Goal: Information Seeking & Learning: Learn about a topic

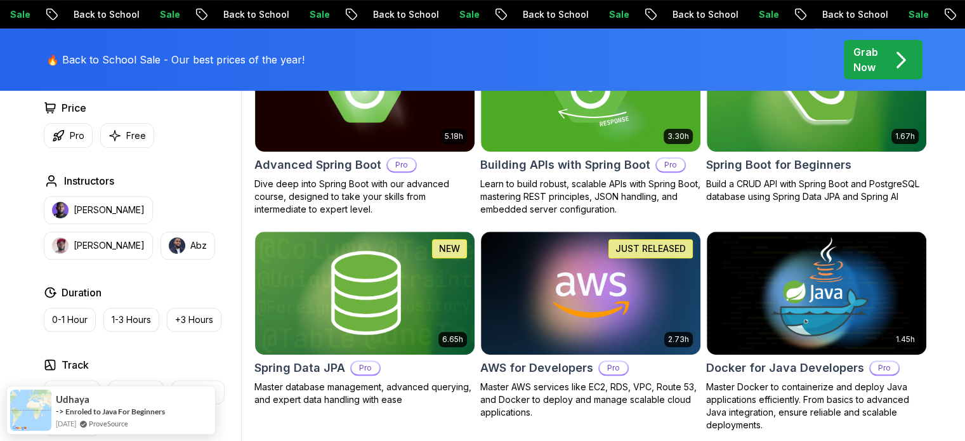
scroll to position [381, 0]
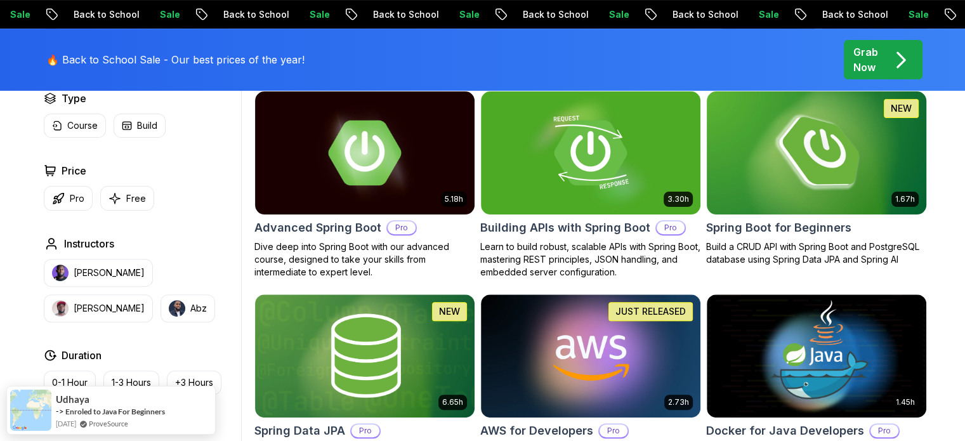
click at [792, 179] on img at bounding box center [816, 152] width 230 height 129
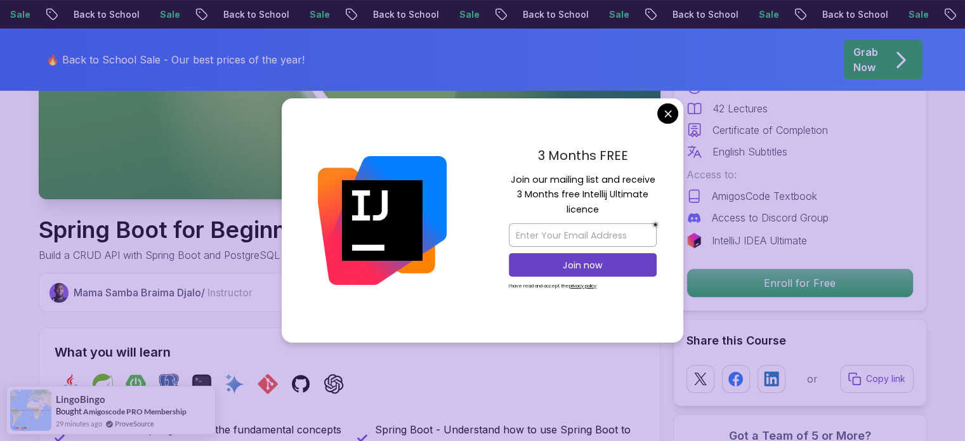
scroll to position [190, 0]
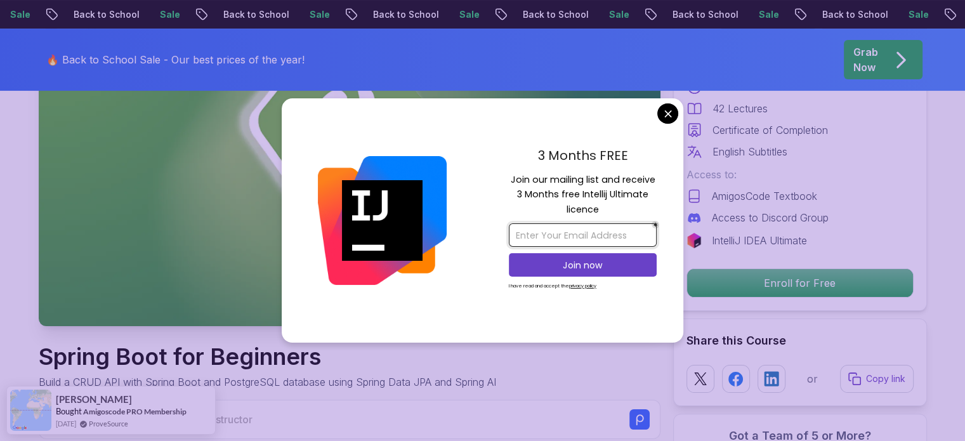
click at [563, 235] on input "email" at bounding box center [583, 234] width 148 height 23
type input "sevigouland@gmail.com"
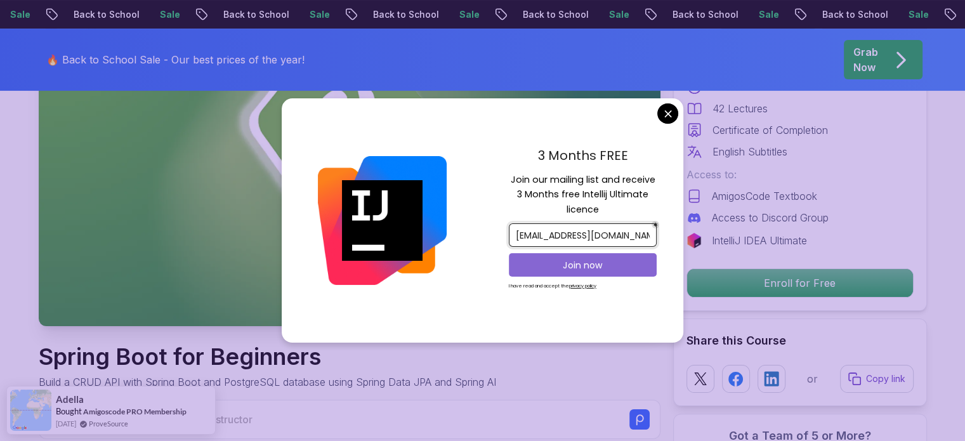
click at [587, 266] on p "Join now" at bounding box center [583, 265] width 120 height 13
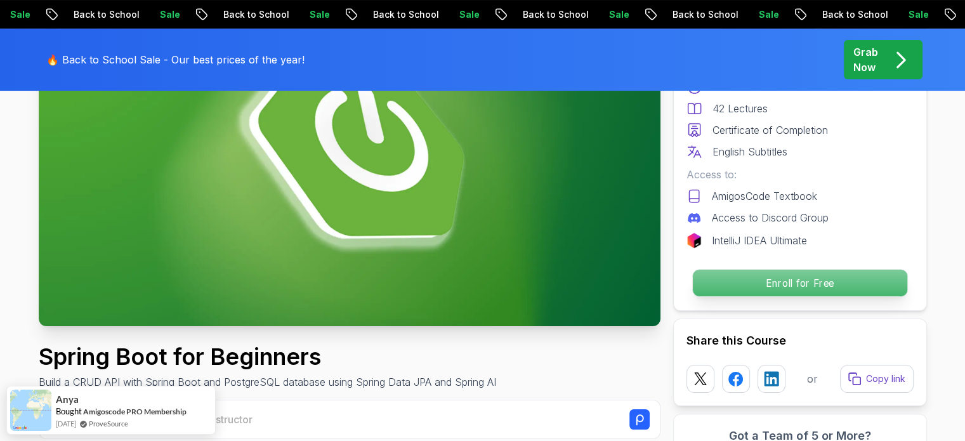
click at [777, 278] on p "Enroll for Free" at bounding box center [799, 283] width 214 height 27
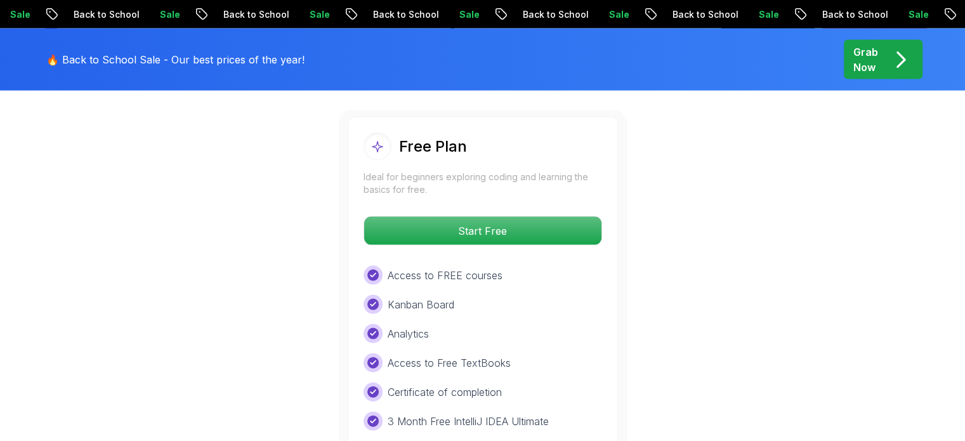
scroll to position [2705, 0]
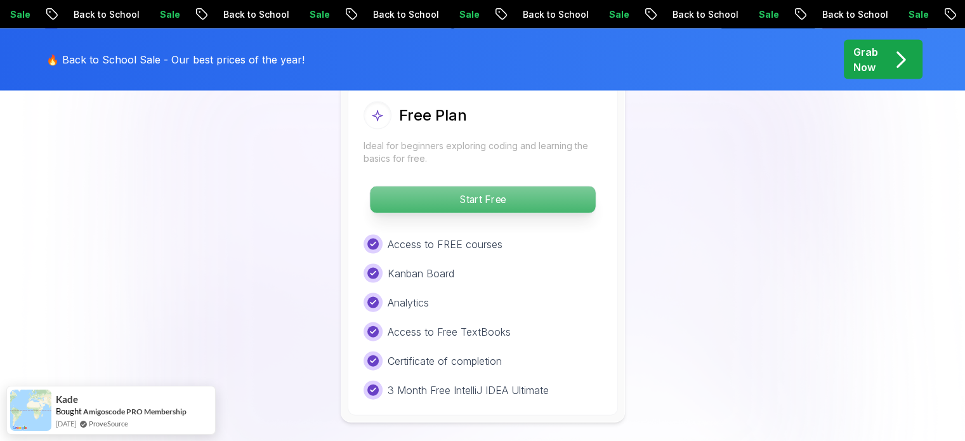
click at [464, 187] on p "Start Free" at bounding box center [482, 200] width 225 height 27
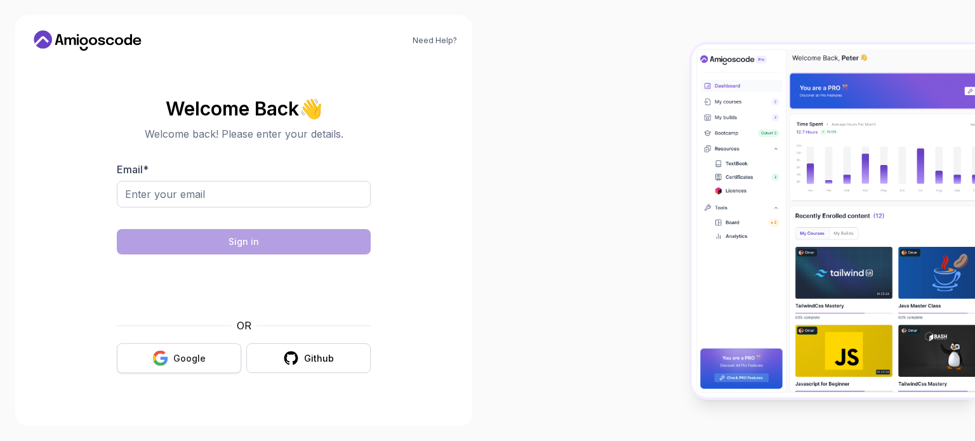
click at [190, 357] on div "Google" at bounding box center [189, 358] width 32 height 13
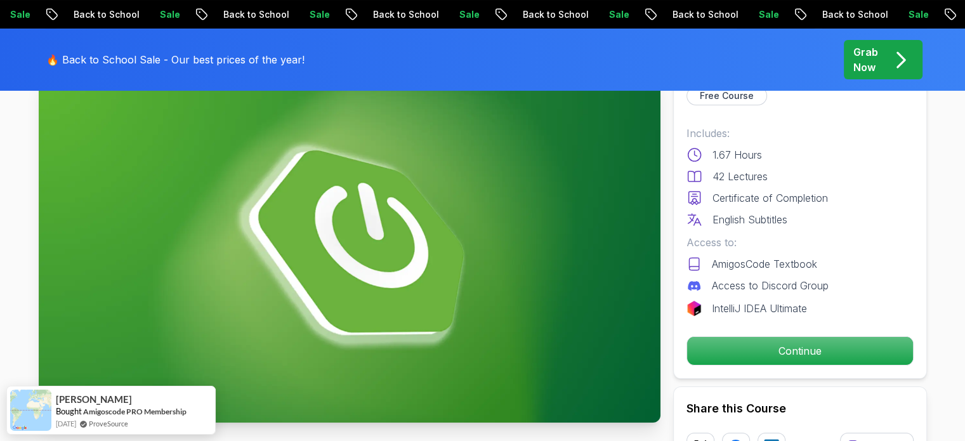
scroll to position [63, 0]
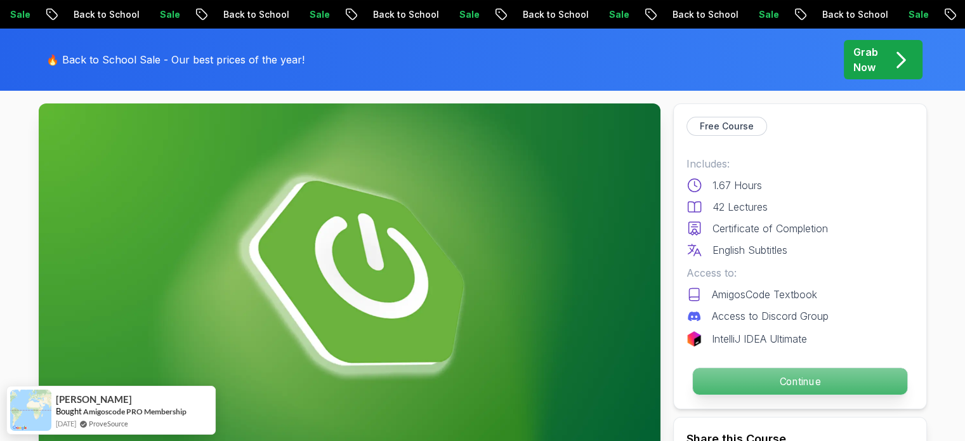
click at [786, 381] on p "Continue" at bounding box center [799, 381] width 214 height 27
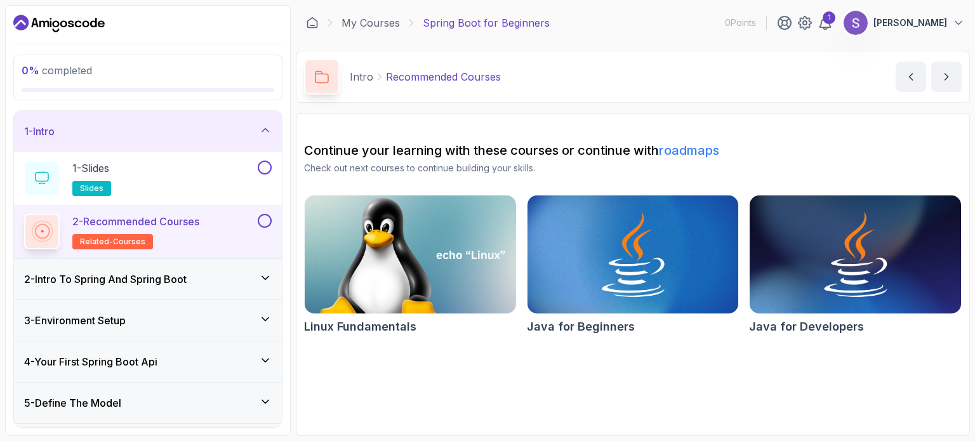
click at [452, 248] on img at bounding box center [409, 254] width 221 height 124
click at [272, 169] on div at bounding box center [263, 168] width 16 height 14
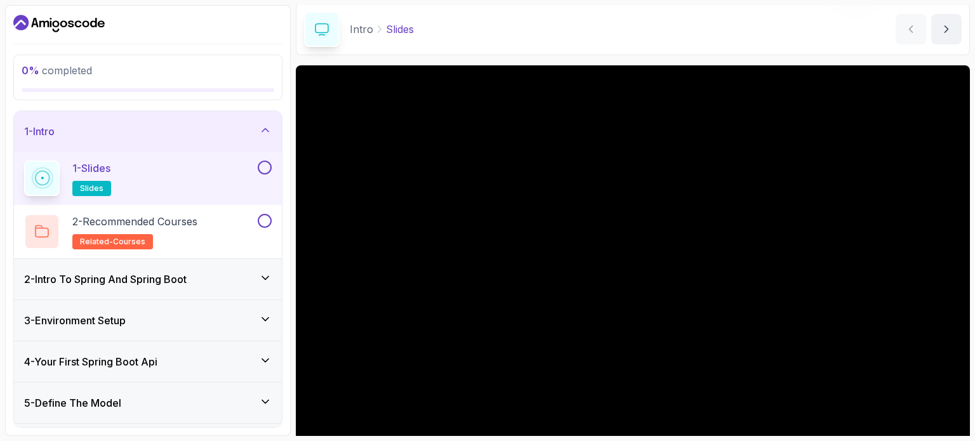
scroll to position [16, 0]
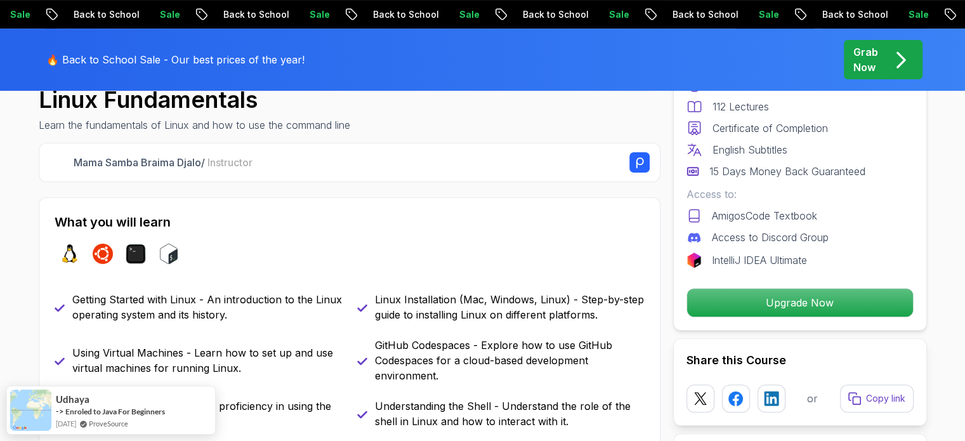
scroll to position [254, 0]
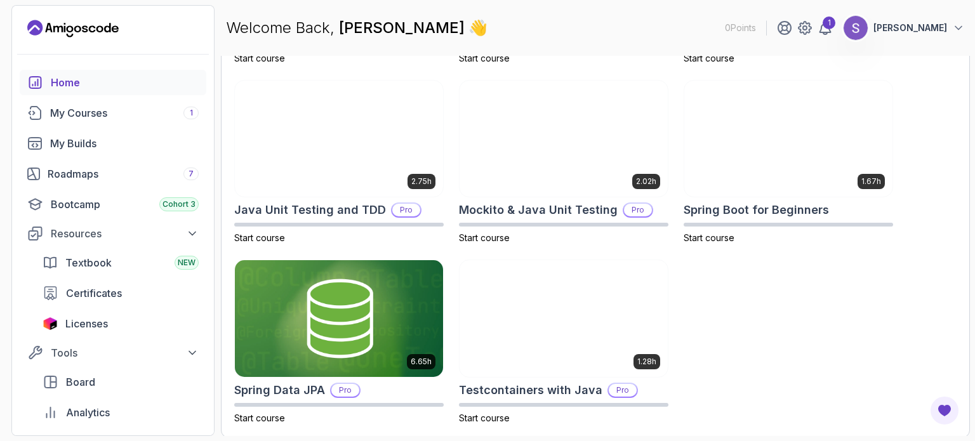
scroll to position [551, 0]
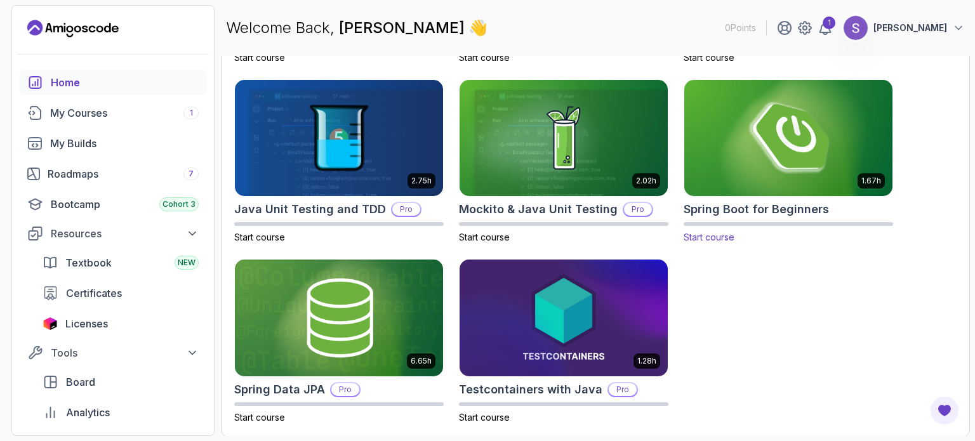
click at [716, 238] on span "Start course" at bounding box center [708, 237] width 51 height 11
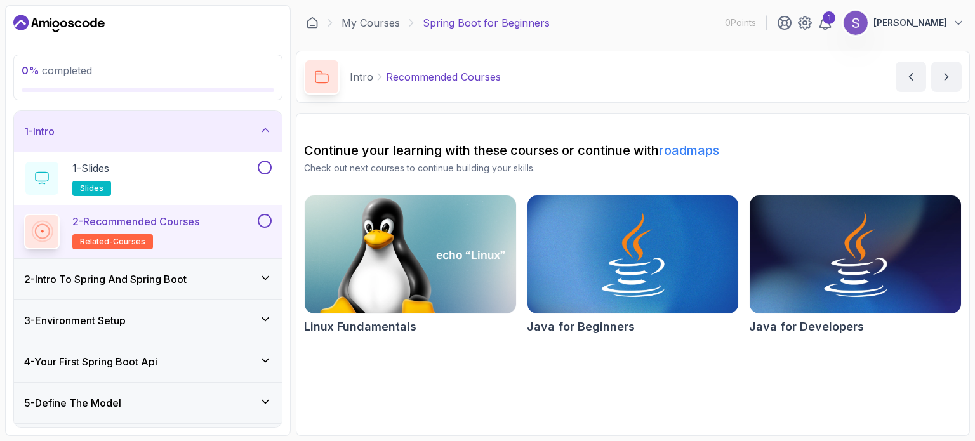
click at [368, 242] on img at bounding box center [409, 254] width 221 height 124
click at [190, 172] on div "1 - Slides slides" at bounding box center [139, 179] width 231 height 36
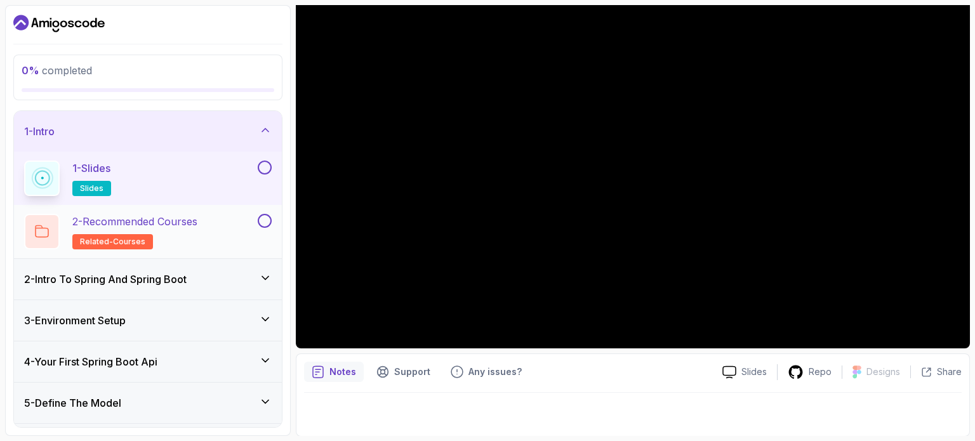
click at [197, 230] on h2 "2 - Recommended Courses related-courses" at bounding box center [134, 232] width 125 height 36
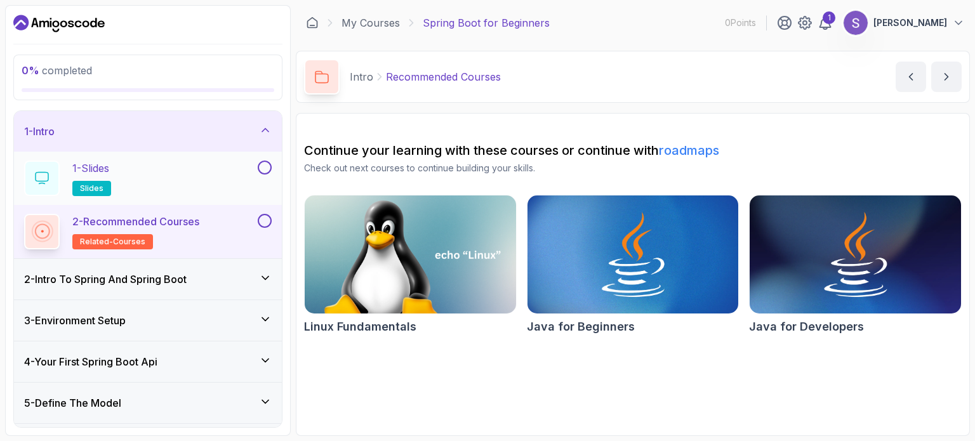
click at [261, 169] on button at bounding box center [265, 168] width 14 height 14
click at [220, 233] on div "2 - Recommended Courses related-courses" at bounding box center [139, 232] width 231 height 36
click at [142, 180] on div "1 - Slides slides" at bounding box center [139, 179] width 231 height 36
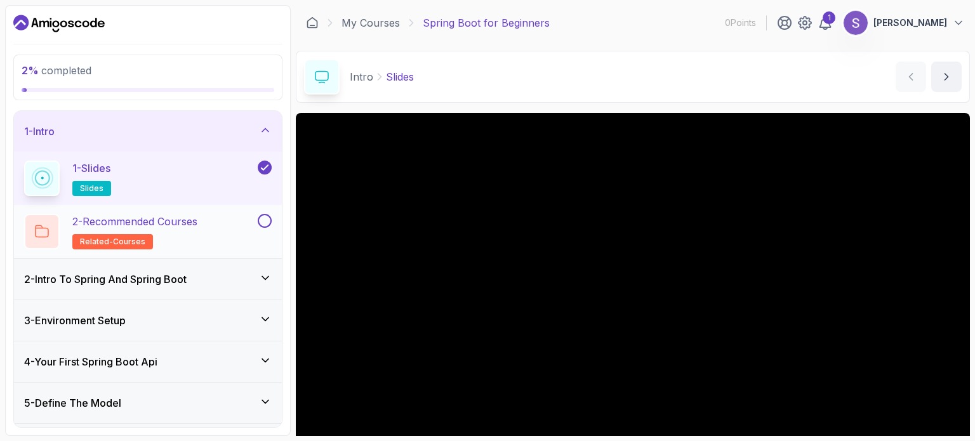
click at [175, 239] on h2 "2 - Recommended Courses related-courses" at bounding box center [134, 232] width 125 height 36
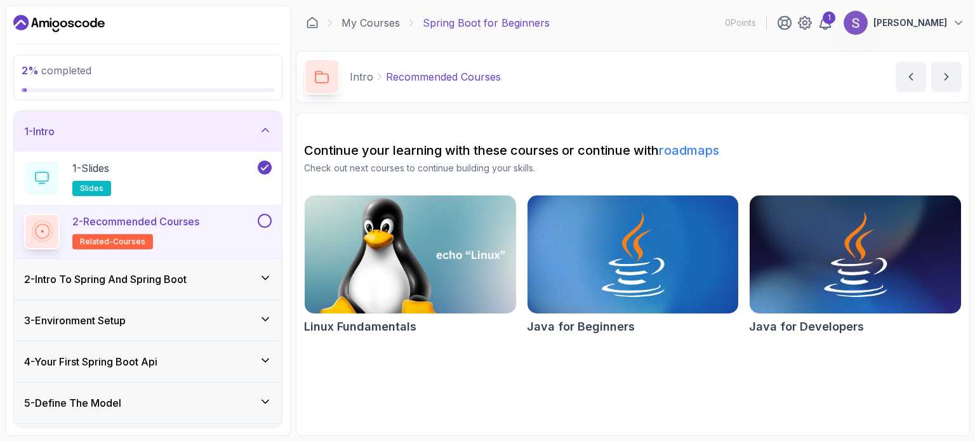
click at [476, 282] on img at bounding box center [409, 254] width 221 height 124
click at [660, 268] on img at bounding box center [632, 254] width 221 height 124
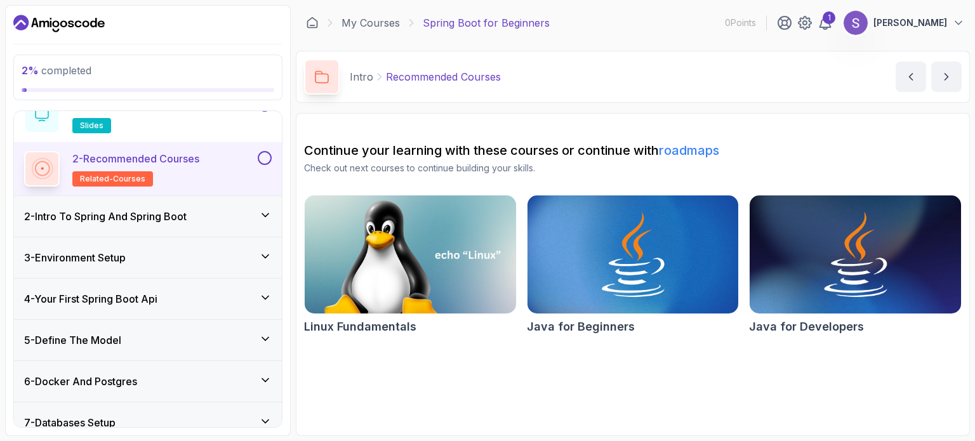
scroll to position [63, 0]
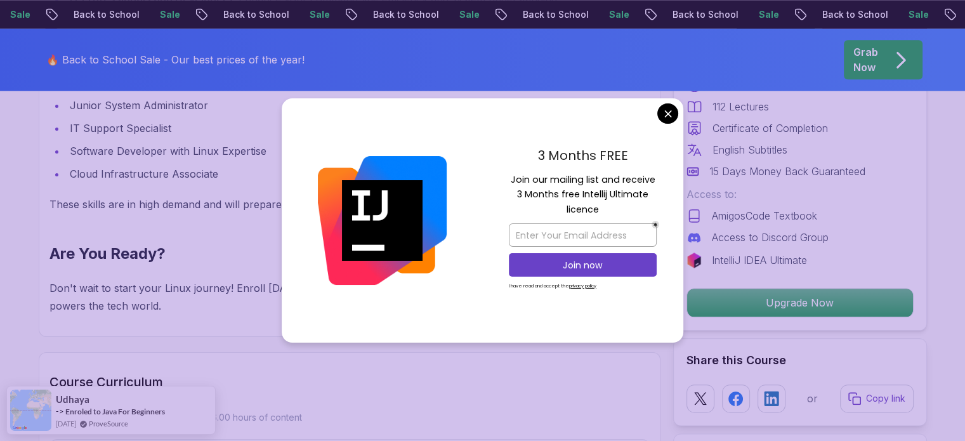
scroll to position [1586, 0]
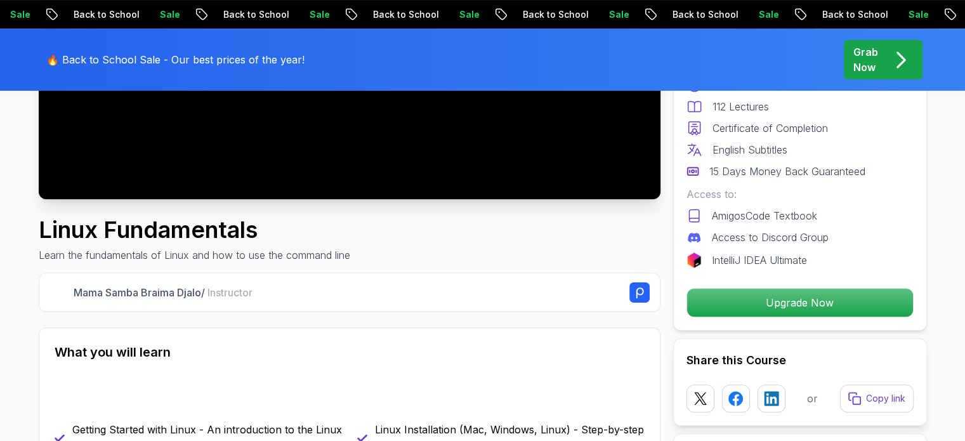
scroll to position [508, 0]
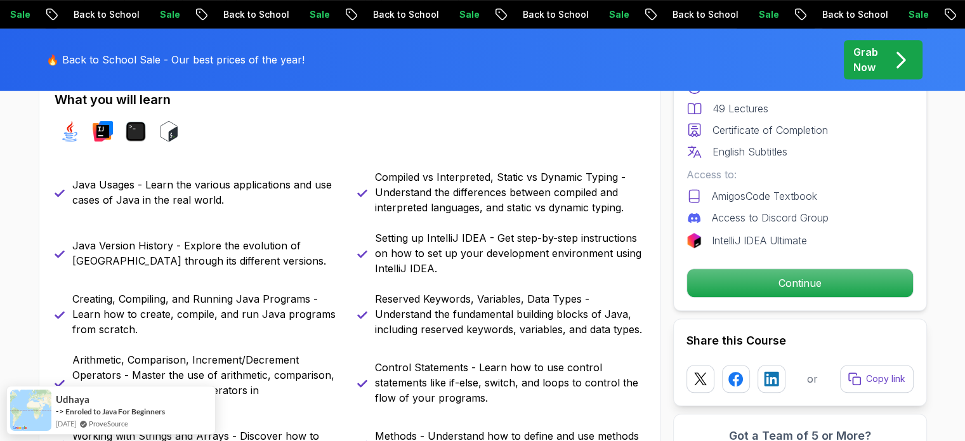
scroll to position [571, 0]
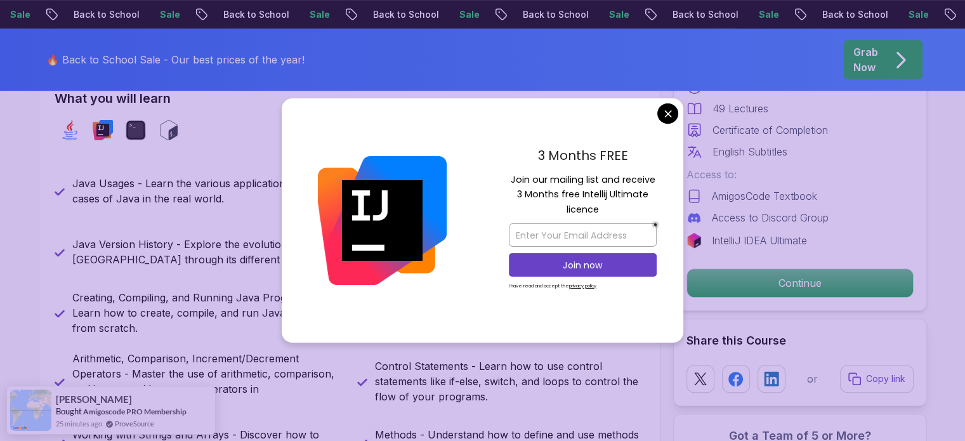
drag, startPoint x: 579, startPoint y: 212, endPoint x: 396, endPoint y: 196, distance: 184.0
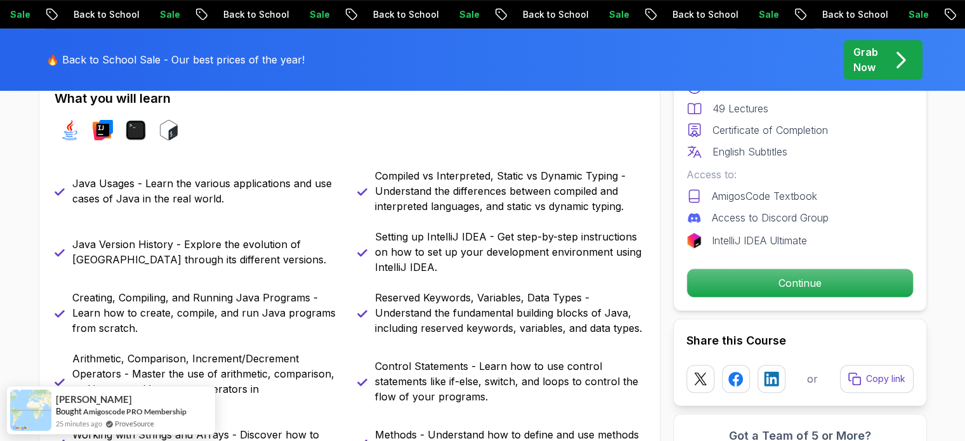
click at [170, 289] on div "Java Usages - Learn the various applications and use cases of Java in the real …" at bounding box center [350, 343] width 590 height 350
click at [167, 244] on p "Java Version History - Explore the evolution of Java through its different vers…" at bounding box center [207, 252] width 270 height 30
click at [179, 238] on p "Java Version History - Explore the evolution of Java through its different vers…" at bounding box center [207, 252] width 270 height 30
click at [462, 258] on p "Setting up IntelliJ IDEA - Get step-by-step instructions on how to set up your …" at bounding box center [510, 252] width 270 height 46
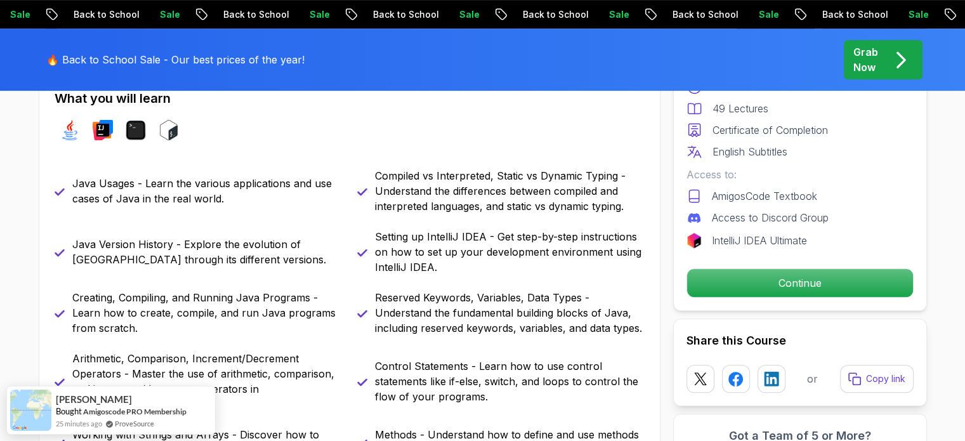
click at [444, 248] on p "Setting up IntelliJ IDEA - Get step-by-step instructions on how to set up your …" at bounding box center [510, 252] width 270 height 46
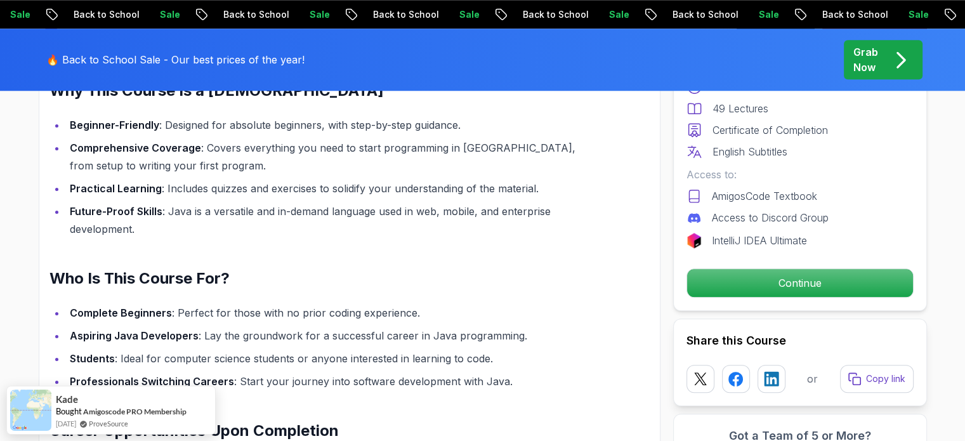
scroll to position [1205, 0]
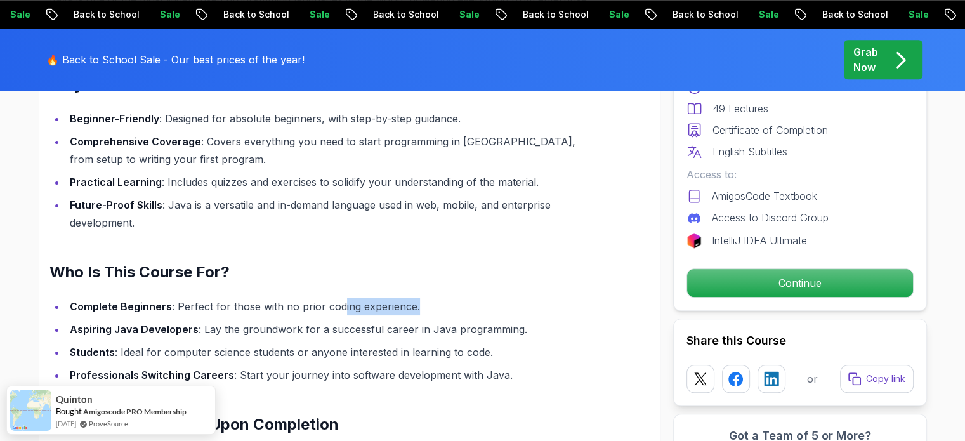
drag, startPoint x: 357, startPoint y: 292, endPoint x: 426, endPoint y: 292, distance: 69.8
click at [426, 298] on li "Complete Beginners : Perfect for those with no prior coding experience." at bounding box center [327, 307] width 523 height 18
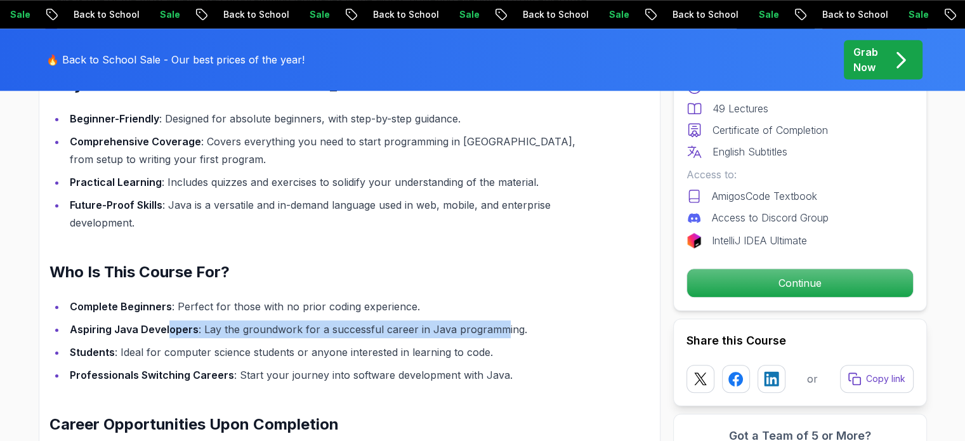
drag, startPoint x: 165, startPoint y: 314, endPoint x: 496, endPoint y: 319, distance: 330.6
click at [496, 320] on li "Aspiring Java Developers : Lay the groundwork for a successful career in Java p…" at bounding box center [327, 329] width 523 height 18
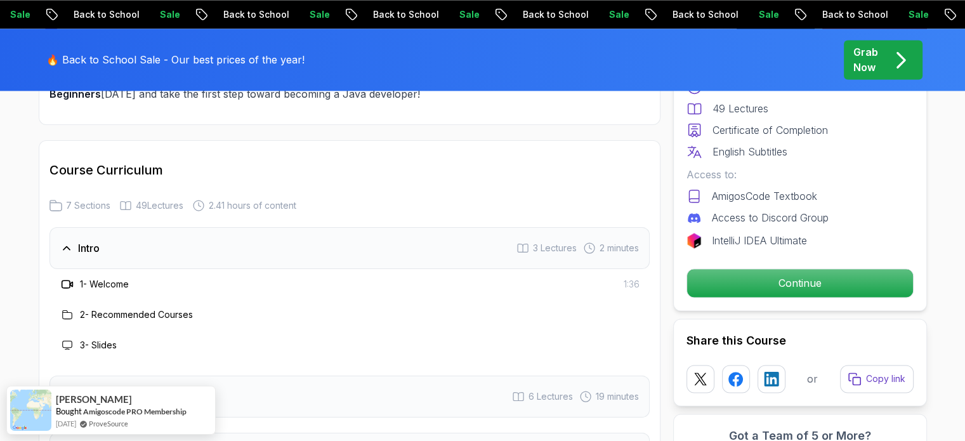
scroll to position [1776, 0]
click at [594, 241] on div "2 minutes" at bounding box center [611, 247] width 56 height 13
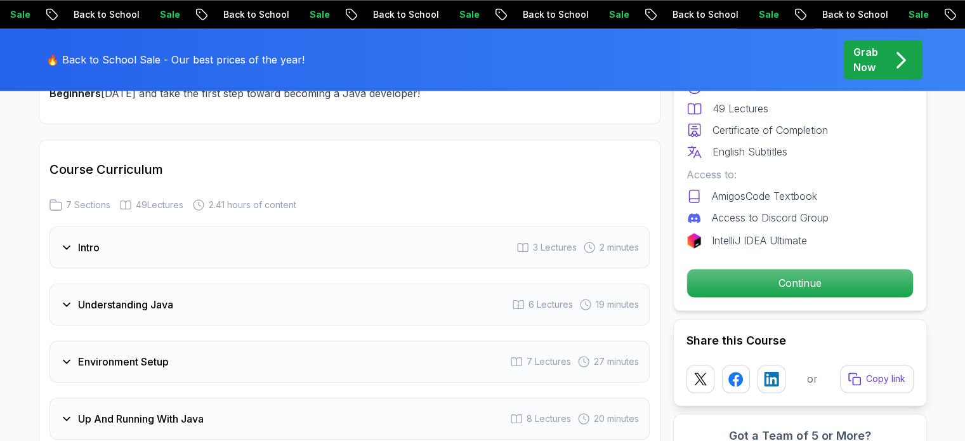
click at [594, 241] on div "2 minutes" at bounding box center [611, 247] width 56 height 13
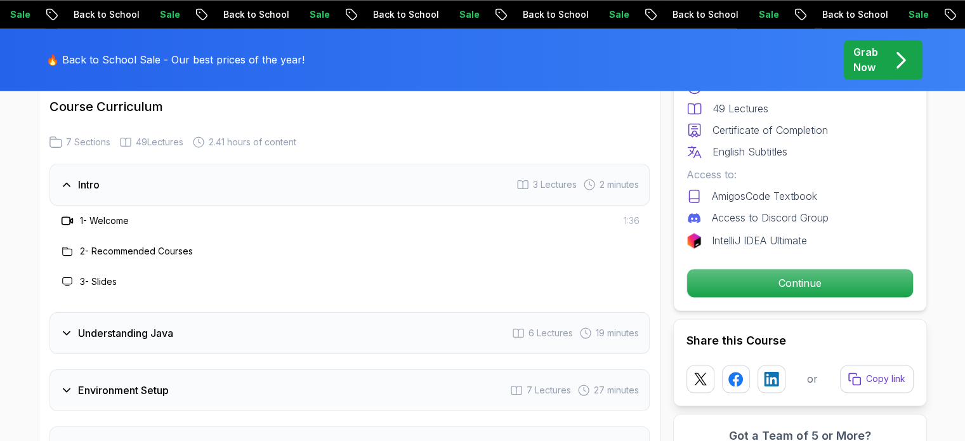
scroll to position [1840, 0]
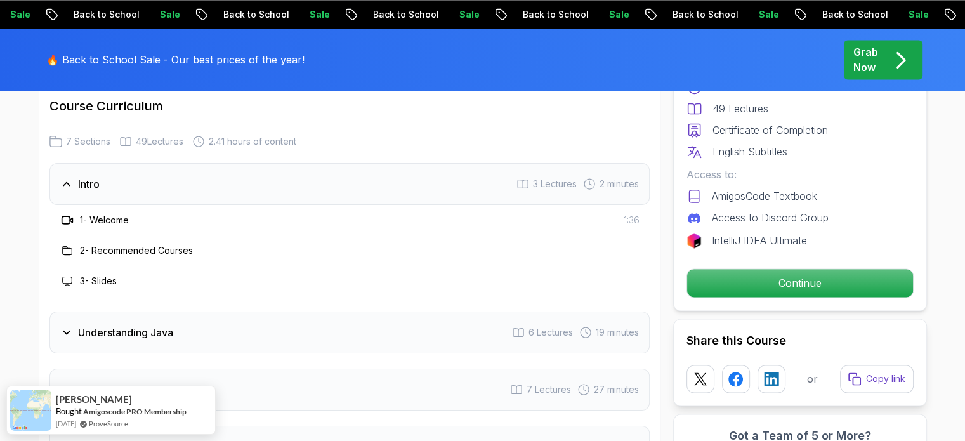
click at [615, 178] on span "2 minutes" at bounding box center [619, 184] width 39 height 13
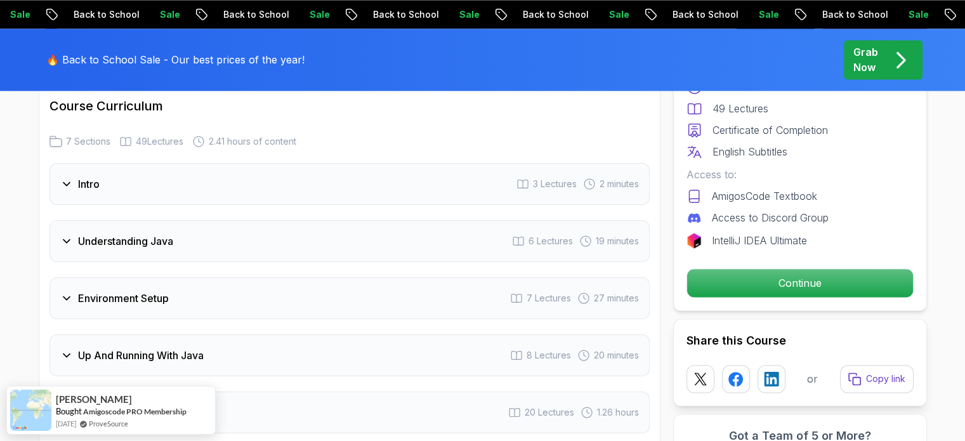
click at [422, 220] on div "Understanding Java 6 Lectures 19 minutes" at bounding box center [349, 241] width 600 height 42
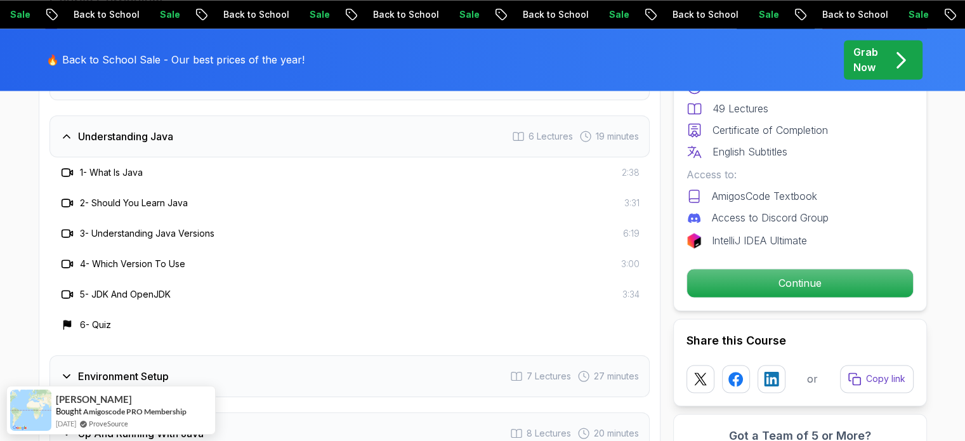
scroll to position [1967, 0]
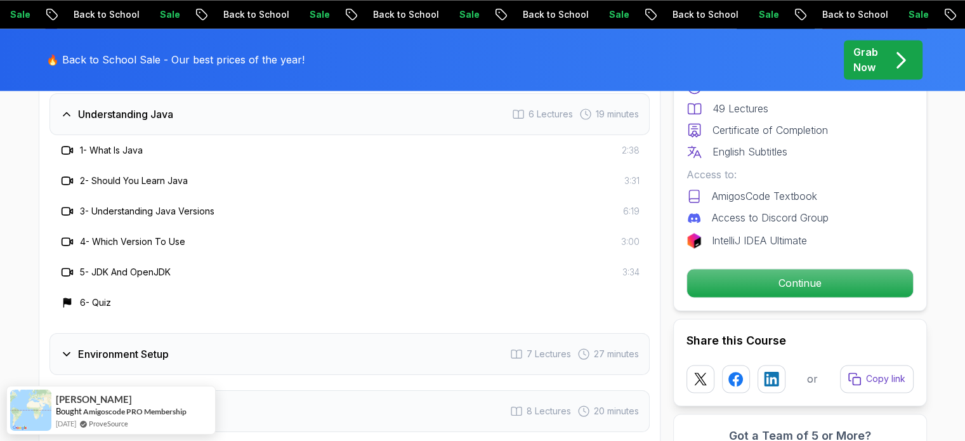
click at [352, 333] on div "Environment Setup 7 Lectures 27 minutes" at bounding box center [349, 354] width 600 height 42
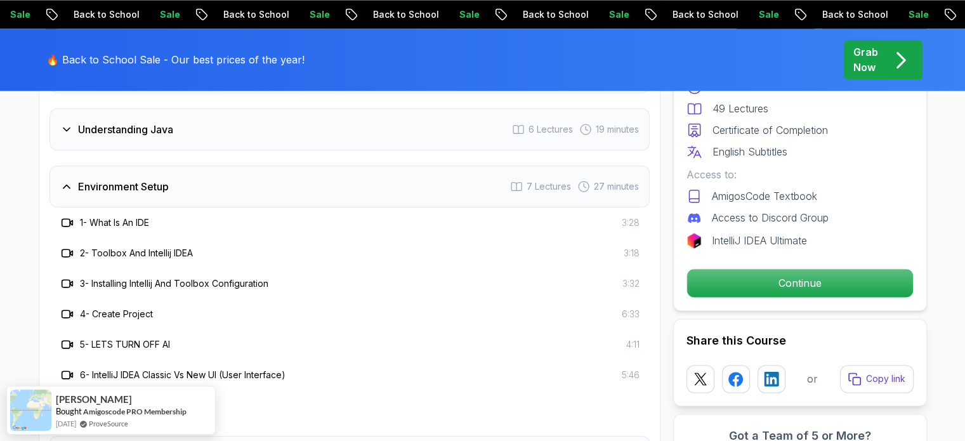
scroll to position [1903, 0]
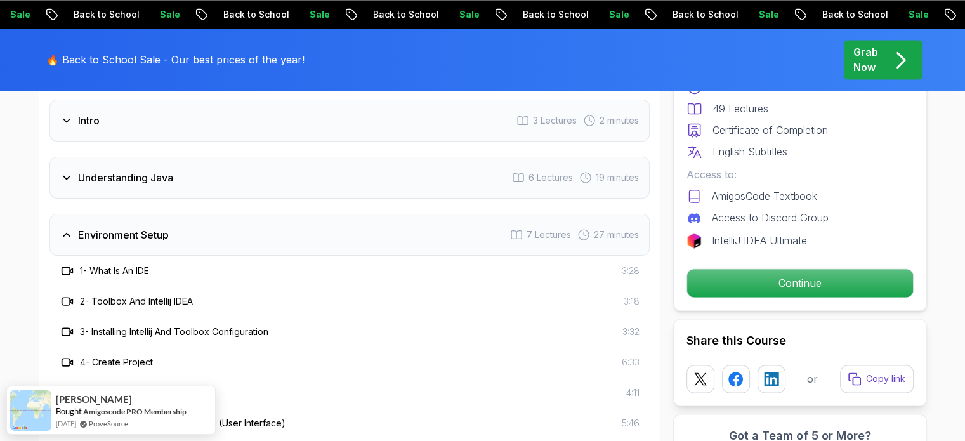
click at [340, 214] on div "Environment Setup 7 Lectures 27 minutes" at bounding box center [349, 235] width 600 height 42
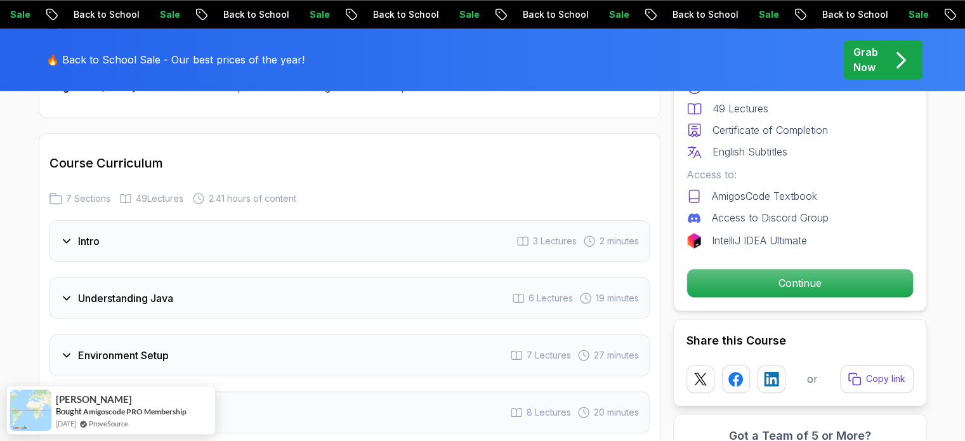
scroll to position [1776, 0]
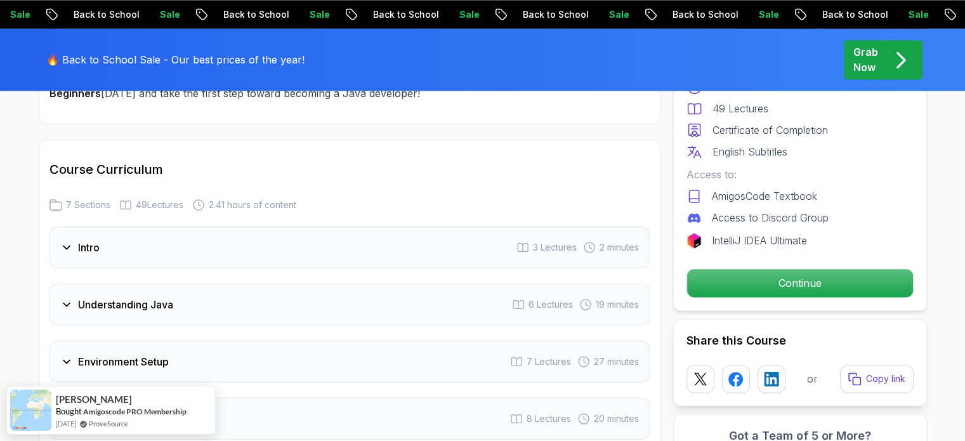
click at [332, 226] on div "Intro 3 Lectures 2 minutes" at bounding box center [349, 247] width 600 height 42
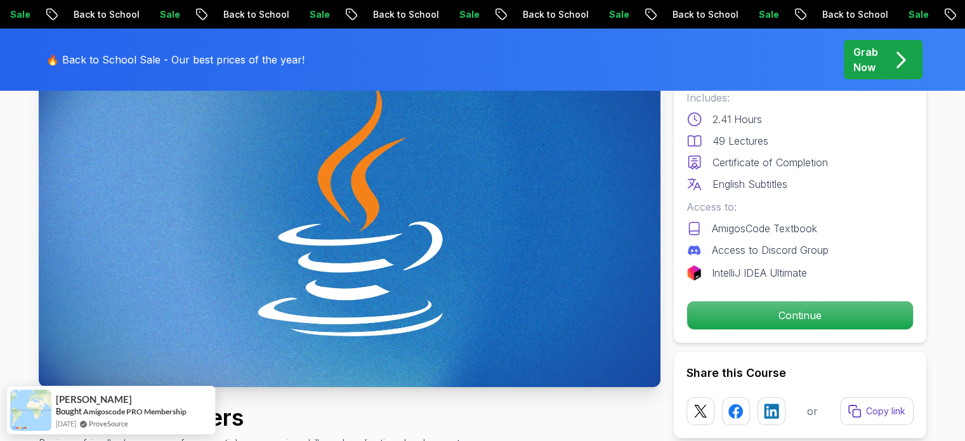
scroll to position [190, 0]
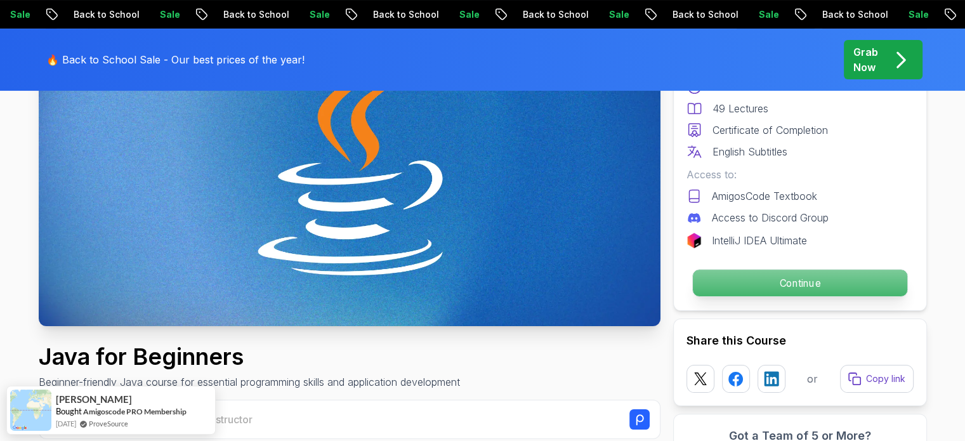
click at [793, 284] on p "Continue" at bounding box center [799, 283] width 214 height 27
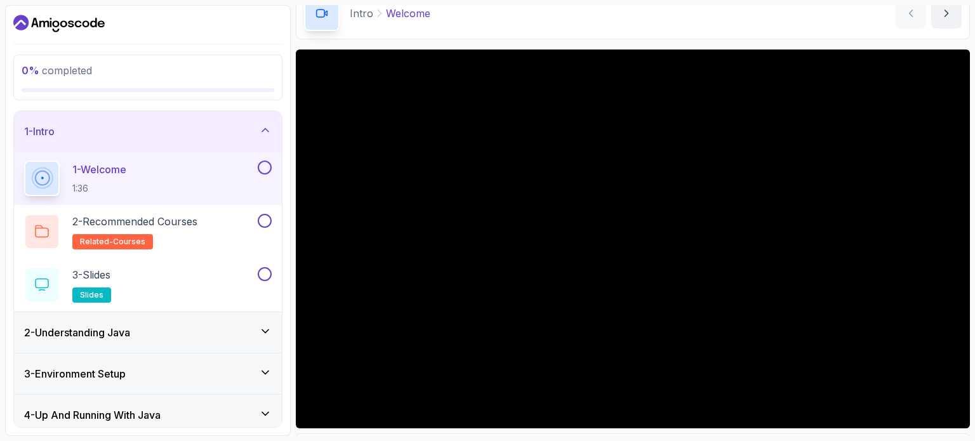
scroll to position [127, 0]
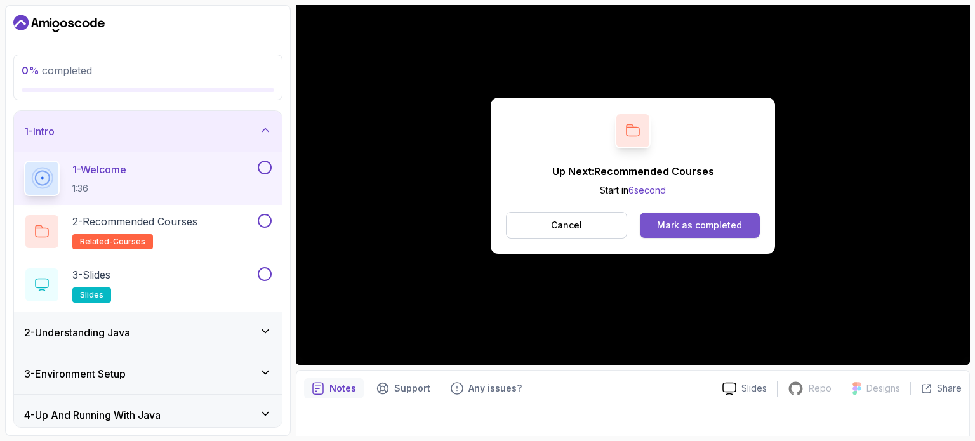
click at [711, 228] on div "Mark as completed" at bounding box center [699, 225] width 85 height 13
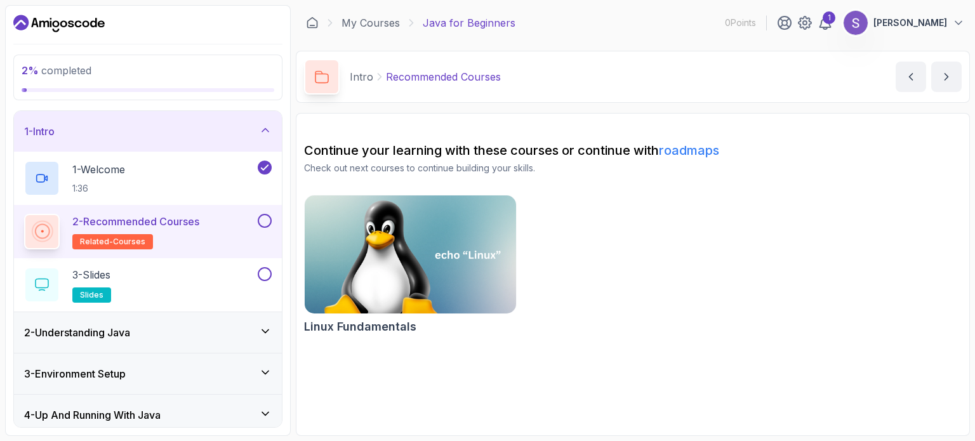
click at [162, 223] on p "2 - Recommended Courses" at bounding box center [135, 221] width 127 height 15
click at [233, 167] on div "1 - Welcome 1:36" at bounding box center [139, 179] width 231 height 36
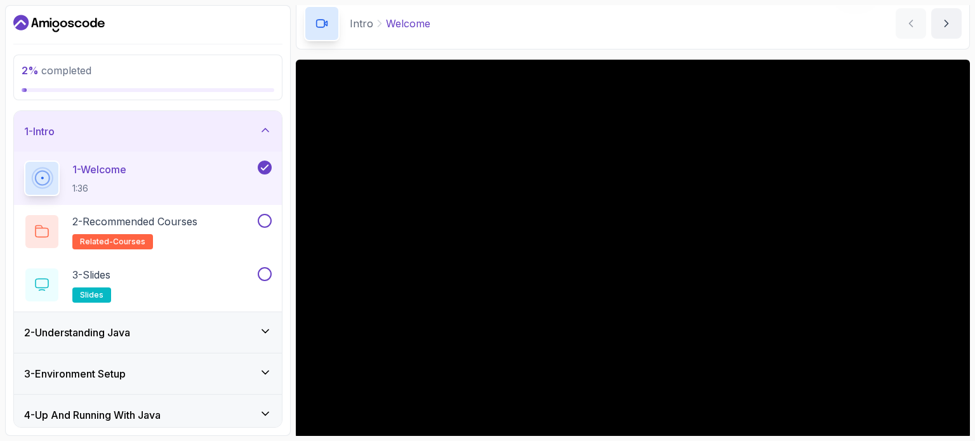
scroll to position [127, 0]
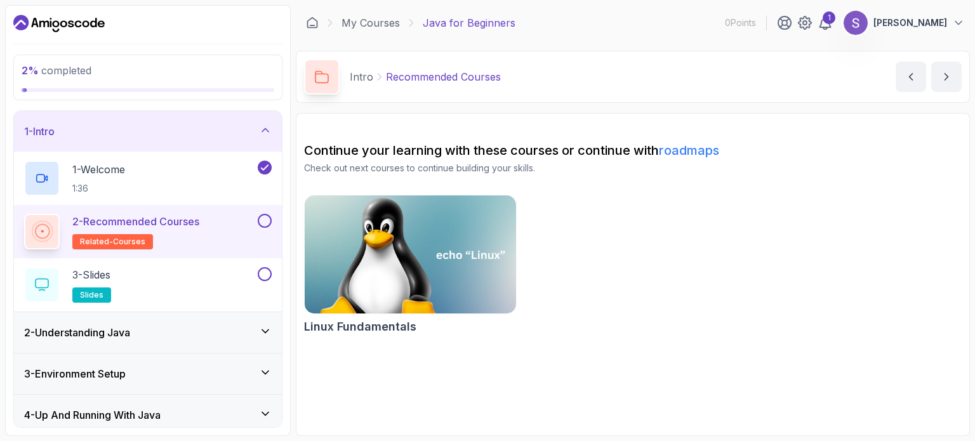
click at [417, 234] on img at bounding box center [409, 254] width 221 height 124
click at [269, 224] on button at bounding box center [265, 221] width 14 height 14
click at [197, 270] on div "3 - Slides slides" at bounding box center [139, 285] width 231 height 36
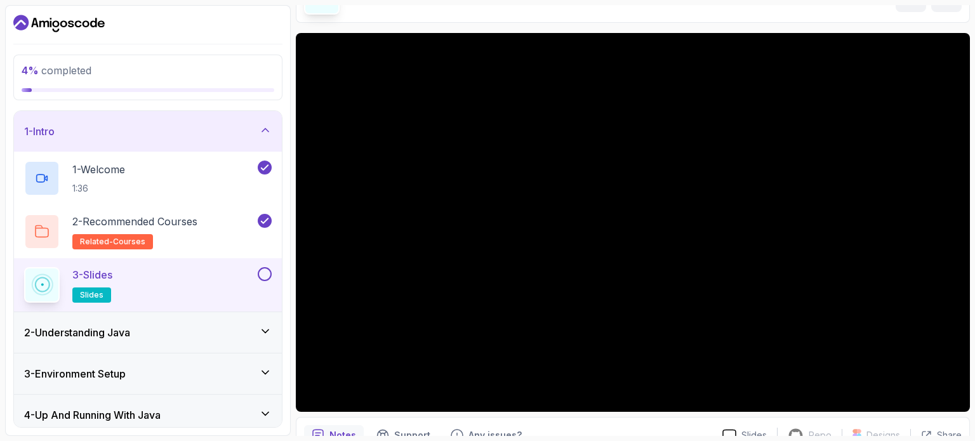
scroll to position [143, 0]
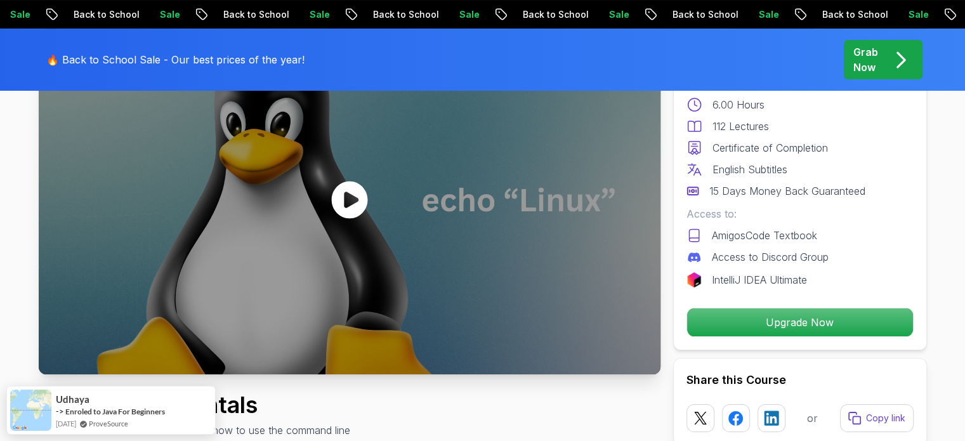
scroll to position [127, 0]
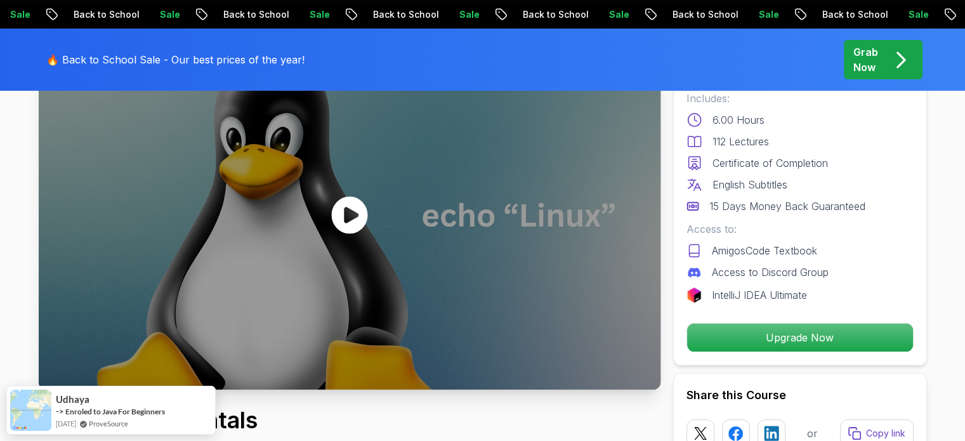
click at [339, 210] on icon at bounding box center [349, 214] width 36 height 37
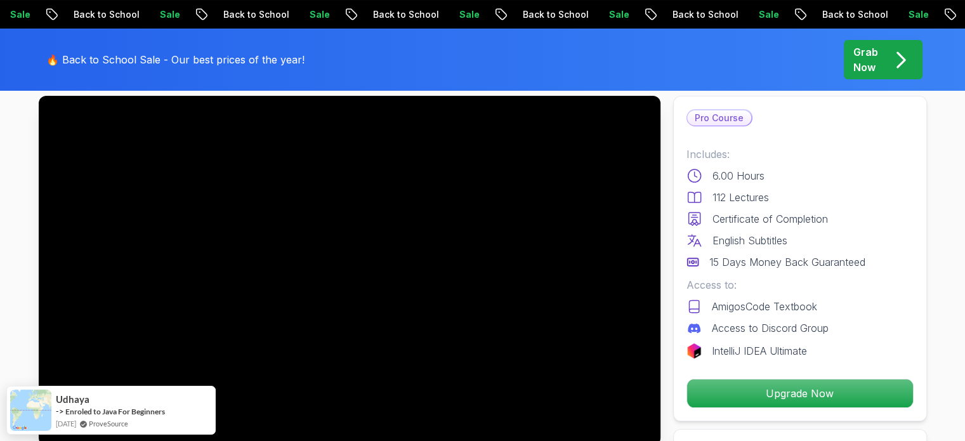
scroll to position [190, 0]
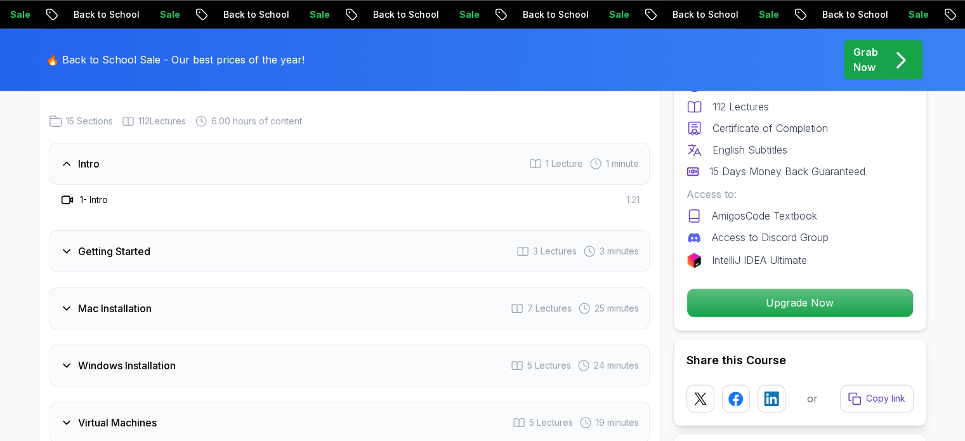
scroll to position [1586, 0]
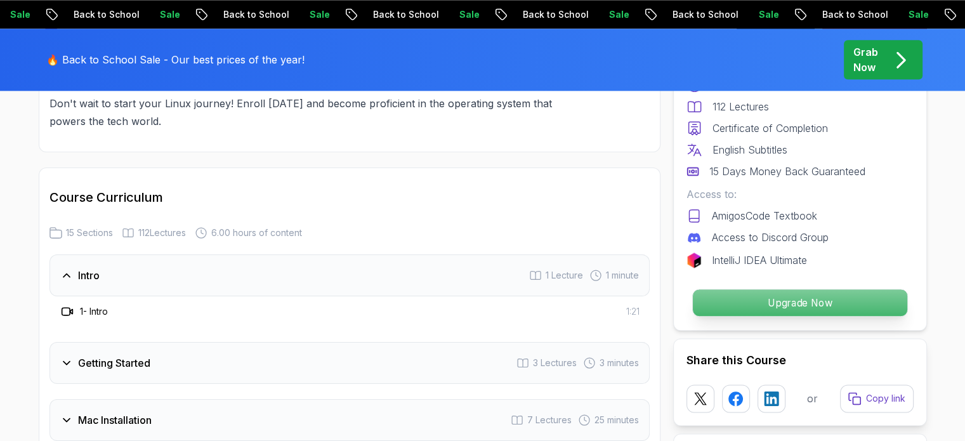
click at [759, 303] on p "Upgrade Now" at bounding box center [799, 302] width 214 height 27
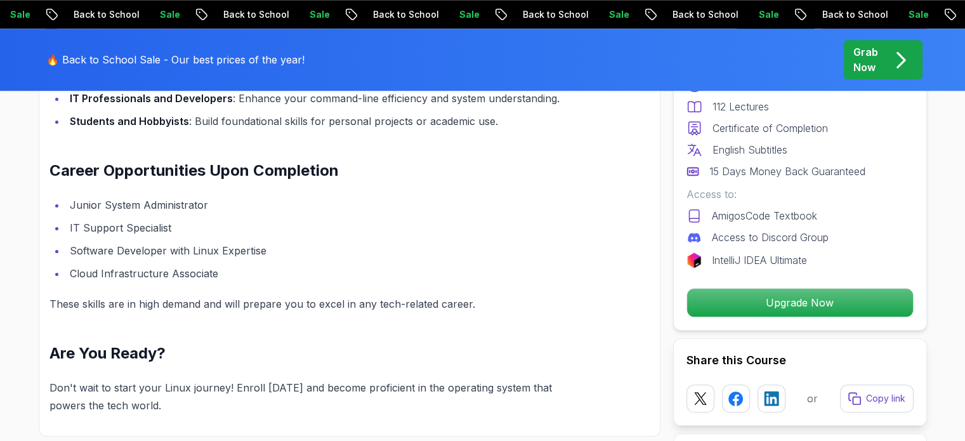
scroll to position [1287, 0]
